Goal: Navigation & Orientation: Understand site structure

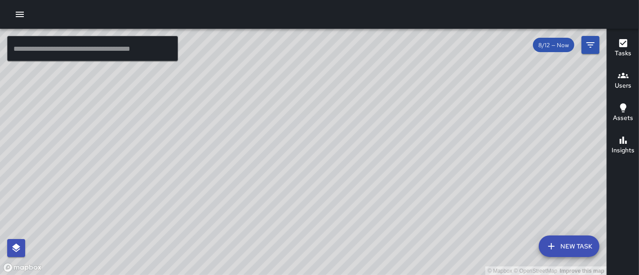
drag, startPoint x: 317, startPoint y: 116, endPoint x: 315, endPoint y: 54, distance: 62.1
click at [315, 54] on div "© Mapbox © OpenStreetMap Improve this map" at bounding box center [303, 152] width 607 height 247
drag, startPoint x: 333, startPoint y: 219, endPoint x: 341, endPoint y: 136, distance: 83.9
click at [341, 136] on div "© Mapbox © OpenStreetMap Improve this map" at bounding box center [303, 152] width 607 height 247
drag, startPoint x: 270, startPoint y: 110, endPoint x: 306, endPoint y: -40, distance: 153.6
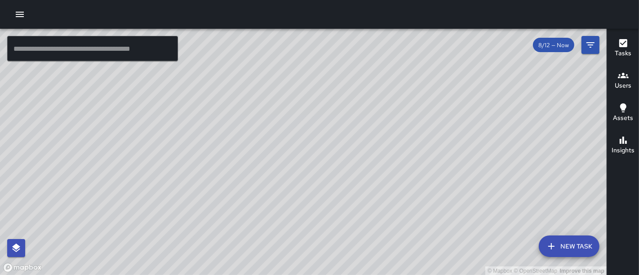
click at [306, 0] on html "© Mapbox © OpenStreetMap Improve this map ​ New Task 8/12 — Now Map Layers Task…" at bounding box center [319, 137] width 639 height 275
click at [257, 177] on div "© Mapbox © OpenStreetMap Improve this map" at bounding box center [303, 152] width 607 height 247
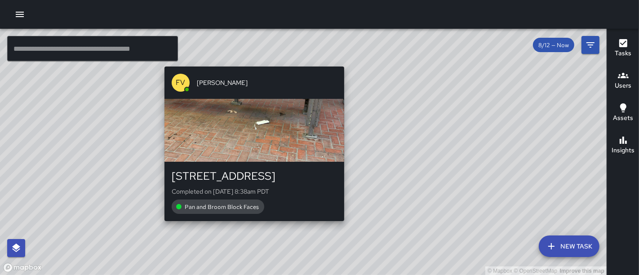
drag, startPoint x: 256, startPoint y: 215, endPoint x: 252, endPoint y: 227, distance: 13.4
click at [252, 227] on div "© Mapbox © OpenStreetMap Improve this map FV [PERSON_NAME] [STREET_ADDRESS] Com…" at bounding box center [303, 152] width 607 height 247
